Goal: Information Seeking & Learning: Learn about a topic

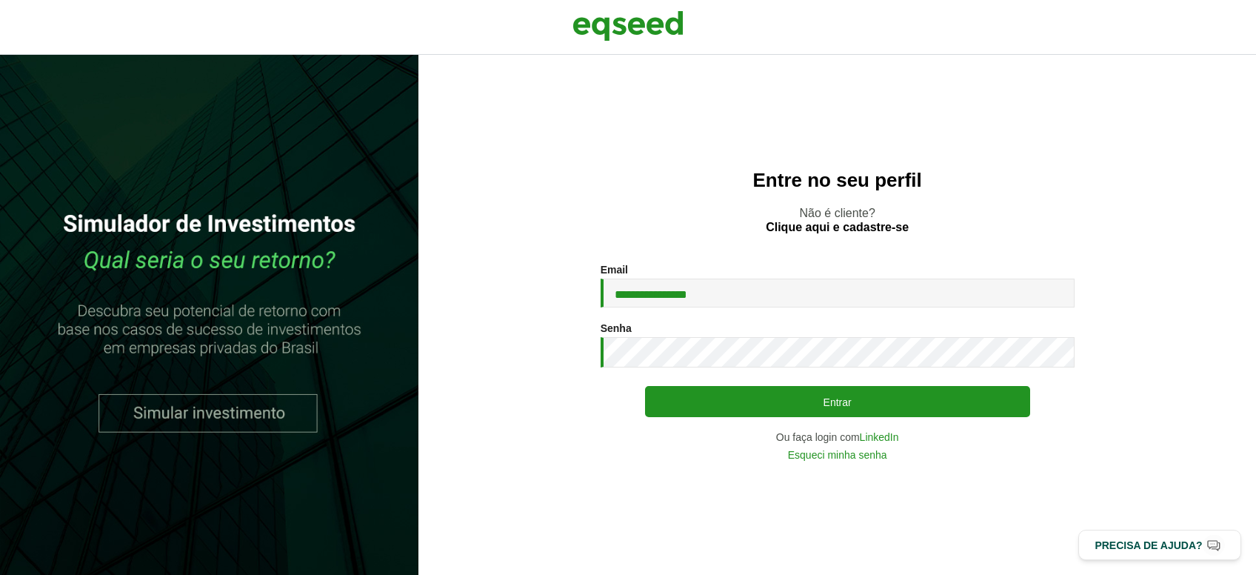
type input "**********"
click at [645, 386] on button "Entrar" at bounding box center [837, 401] width 385 height 31
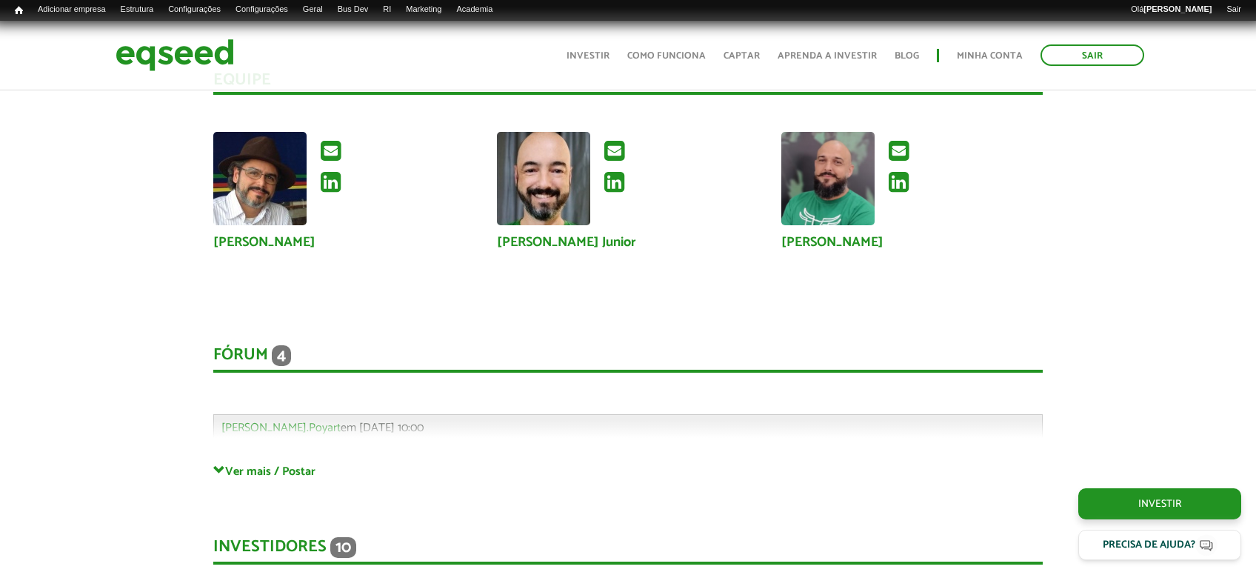
scroll to position [3792, 0]
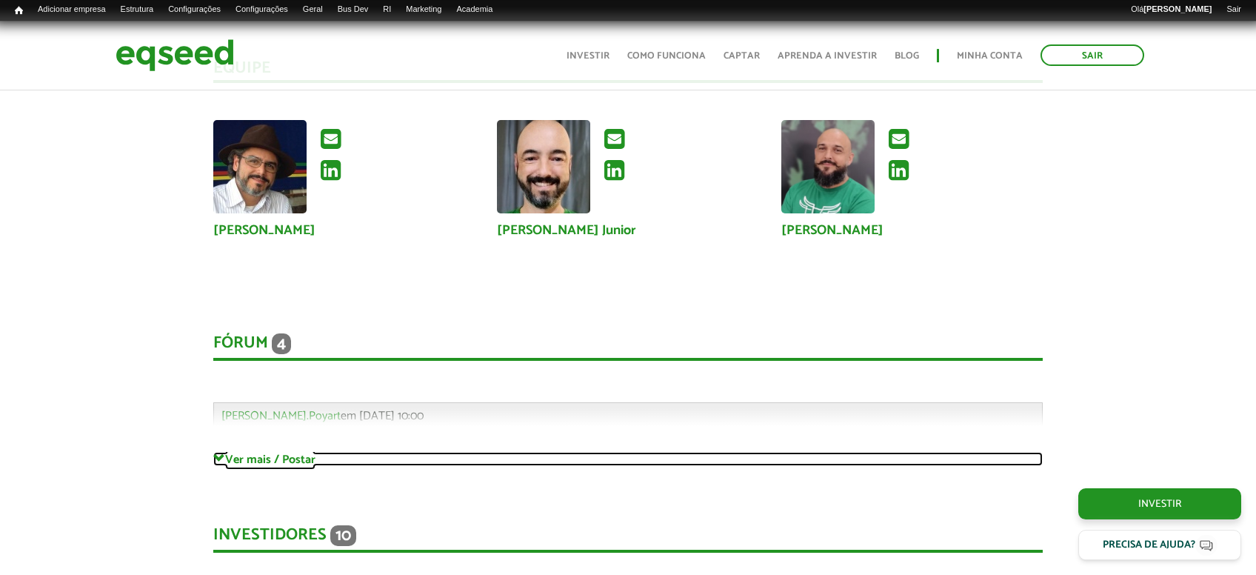
click at [240, 462] on link "Ver mais / Postar" at bounding box center [628, 459] width 830 height 14
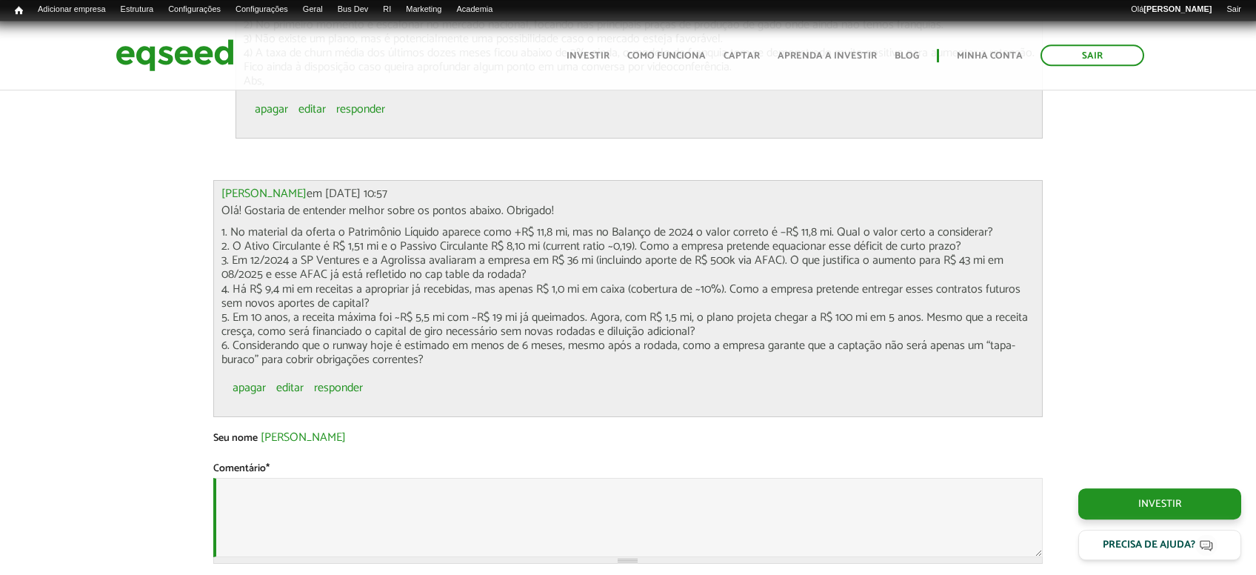
scroll to position [4813, 0]
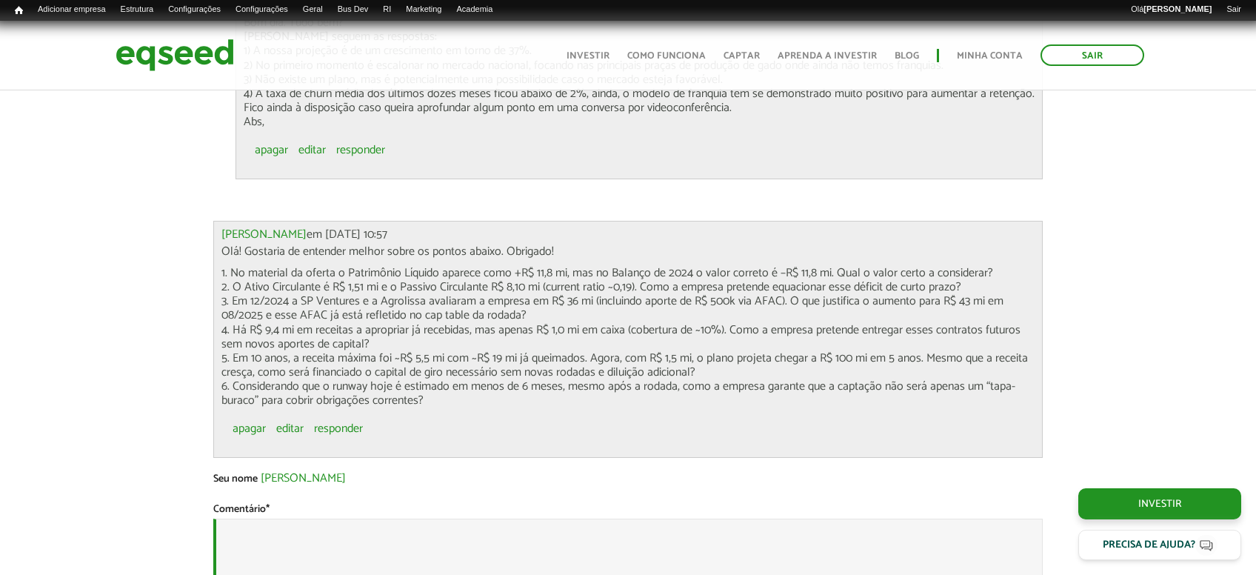
scroll to position [4735, 0]
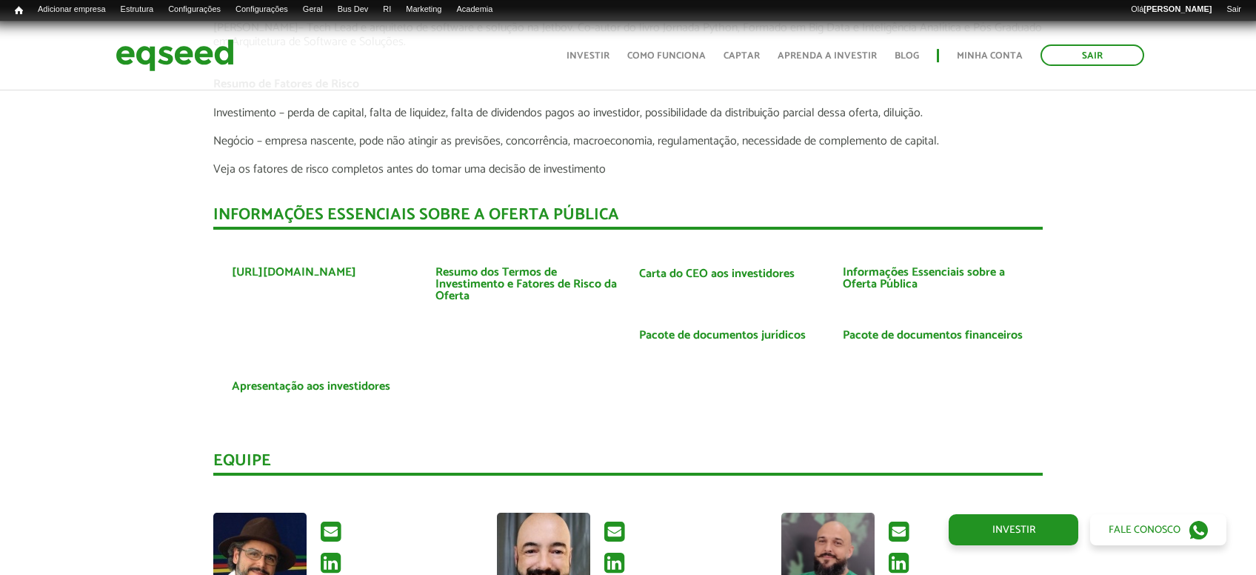
scroll to position [3871, 0]
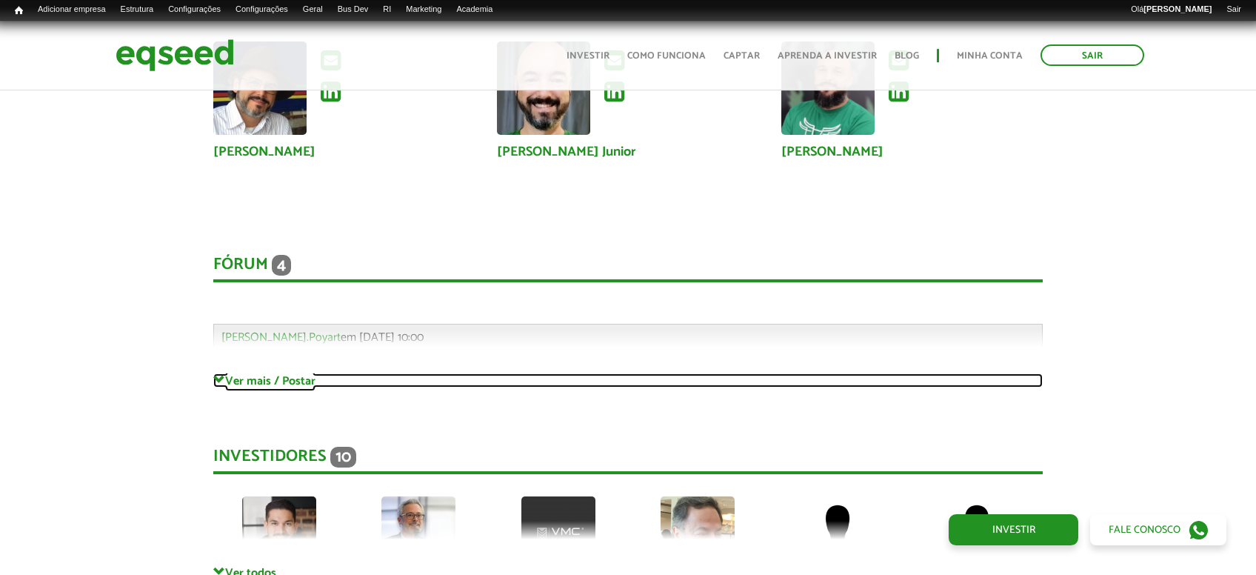
click at [251, 373] on link "Ver mais / Postar" at bounding box center [628, 380] width 830 height 14
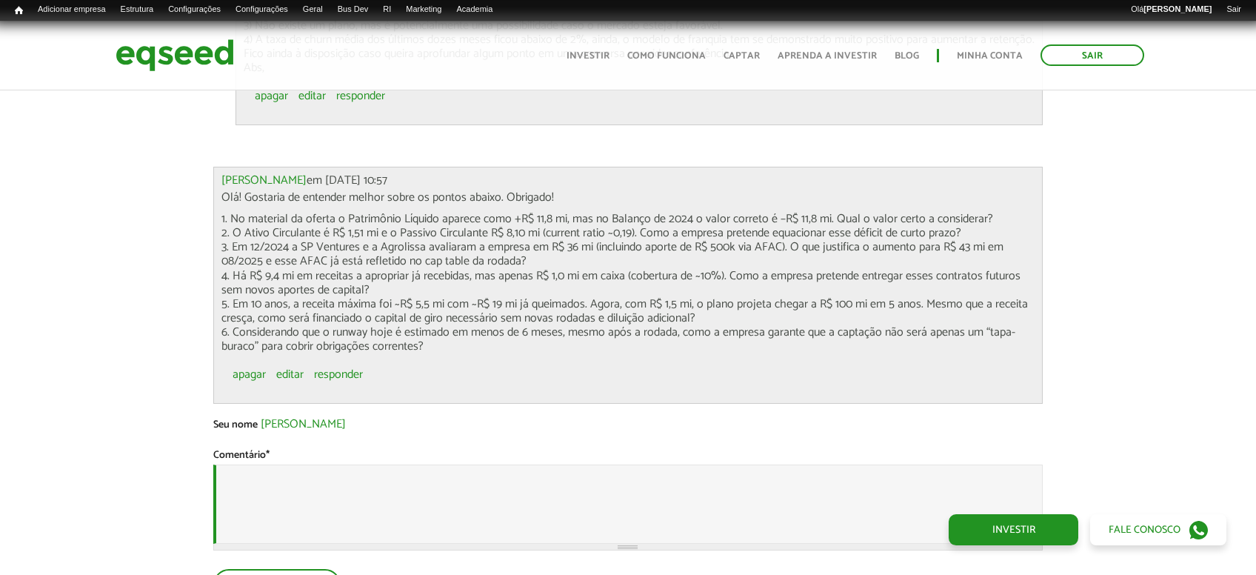
scroll to position [4656, 0]
